Goal: Find specific page/section: Find specific page/section

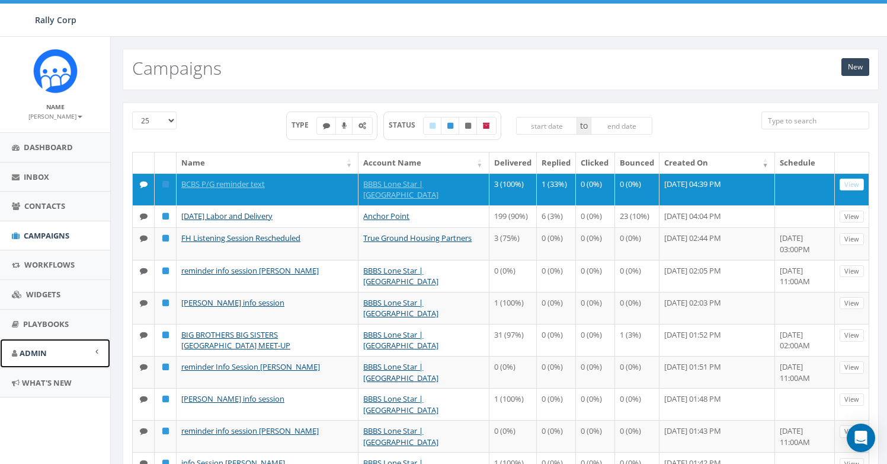
click at [50, 347] on link "Admin" at bounding box center [55, 352] width 110 height 29
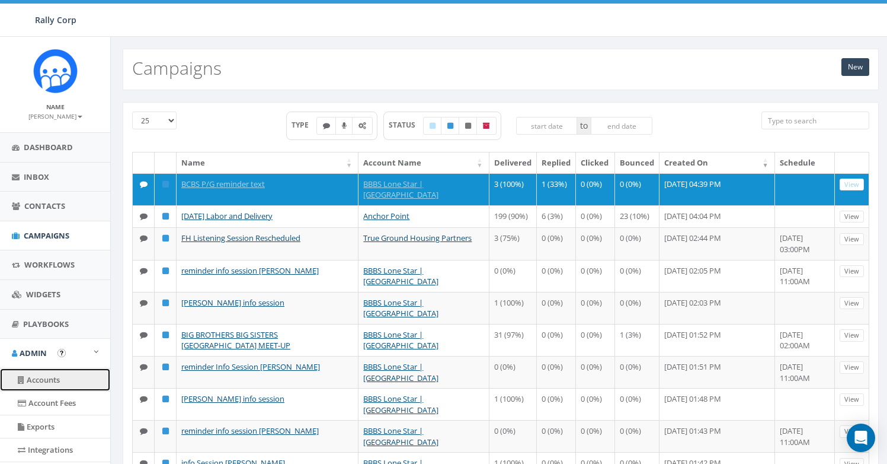
click at [61, 380] on link "Accounts" at bounding box center [55, 379] width 110 height 23
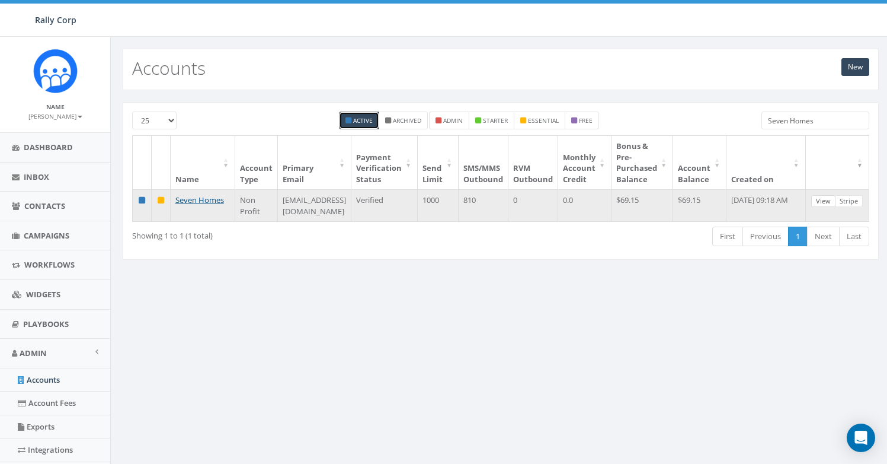
type input "Seven Homes"
click at [830, 200] on link "View" at bounding box center [824, 201] width 24 height 12
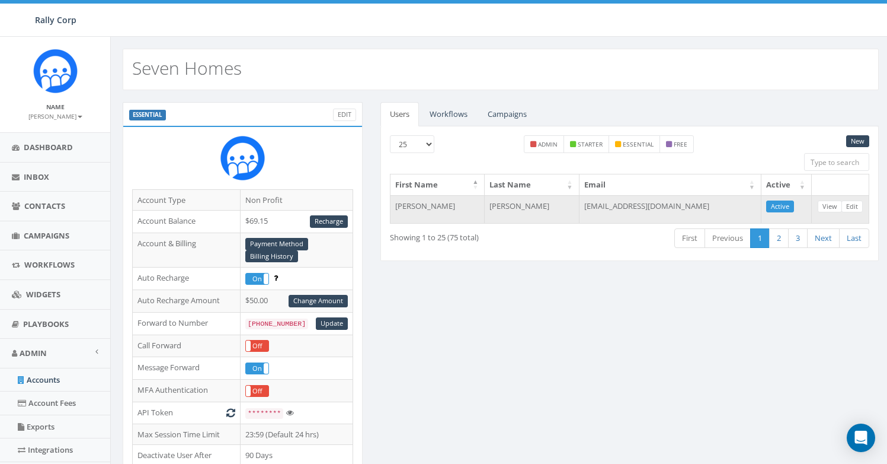
click at [661, 203] on td "kkiker@7homes.org" at bounding box center [671, 209] width 182 height 28
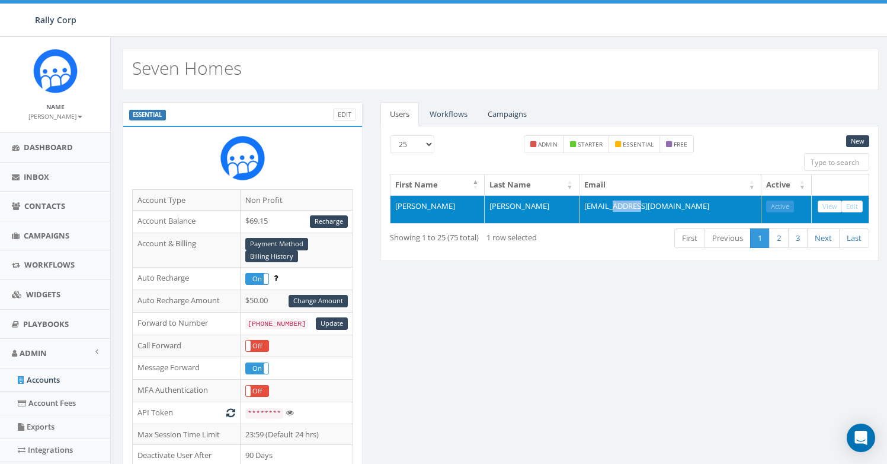
click at [661, 203] on td "kkiker@7homes.org" at bounding box center [671, 209] width 182 height 28
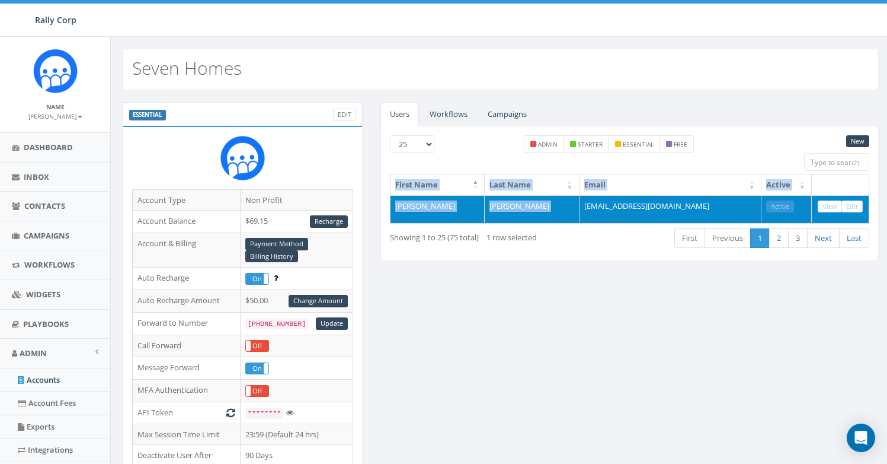
click at [661, 203] on td "kkiker@7homes.org" at bounding box center [671, 209] width 182 height 28
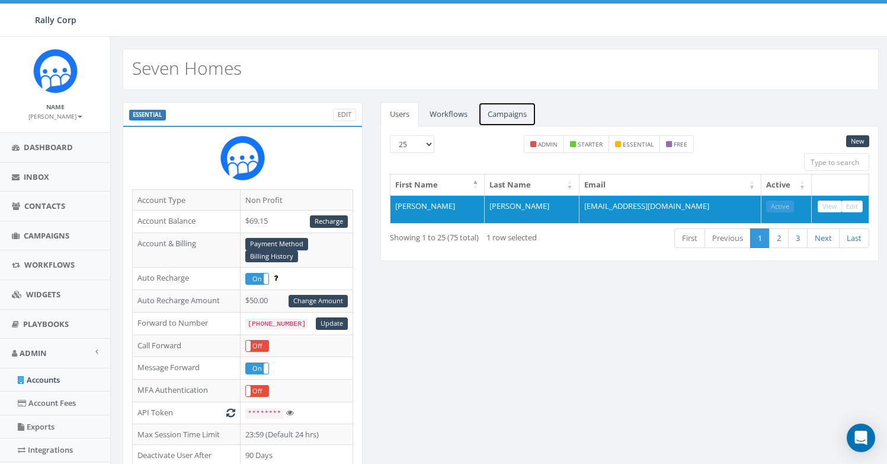
click at [520, 114] on link "Campaigns" at bounding box center [507, 114] width 58 height 24
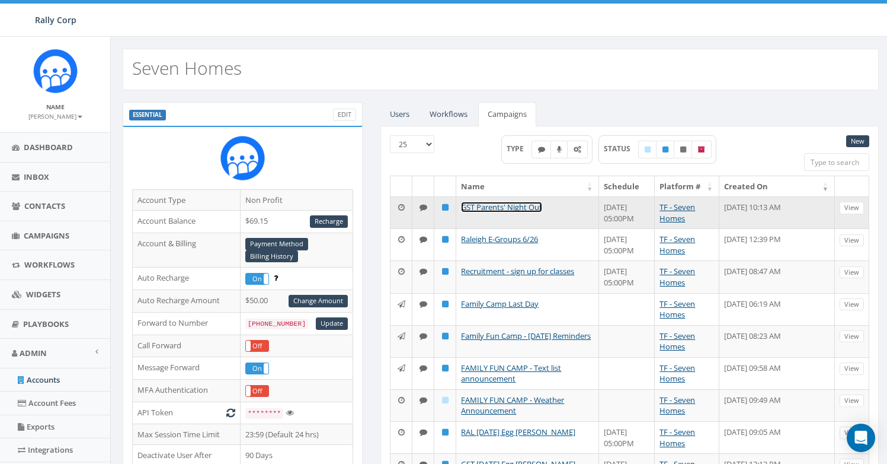
click at [525, 211] on link "GST Parents' Night Out" at bounding box center [501, 207] width 81 height 11
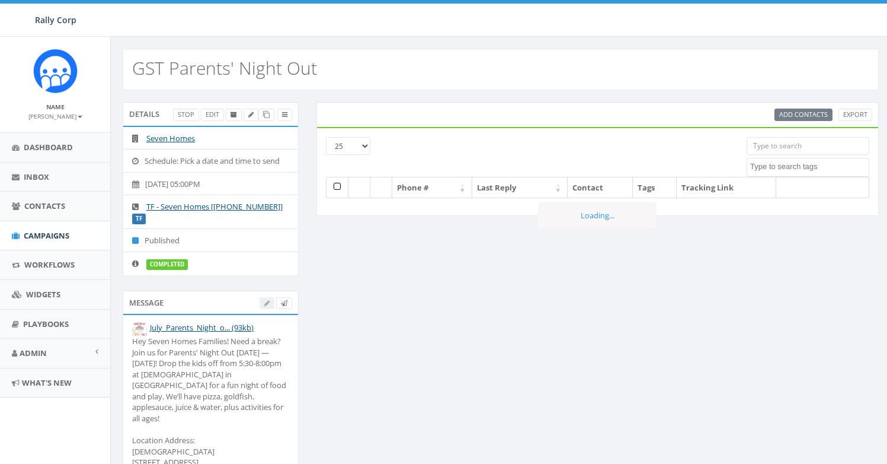
select select
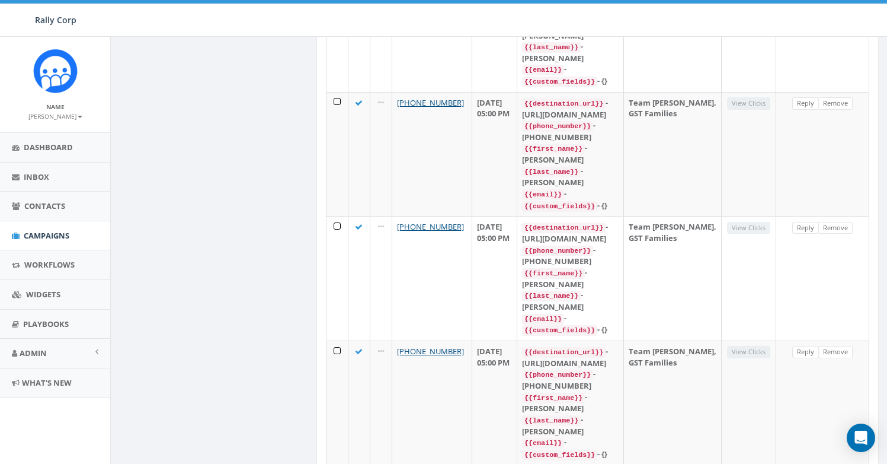
scroll to position [2279, 0]
